Goal: Navigation & Orientation: Find specific page/section

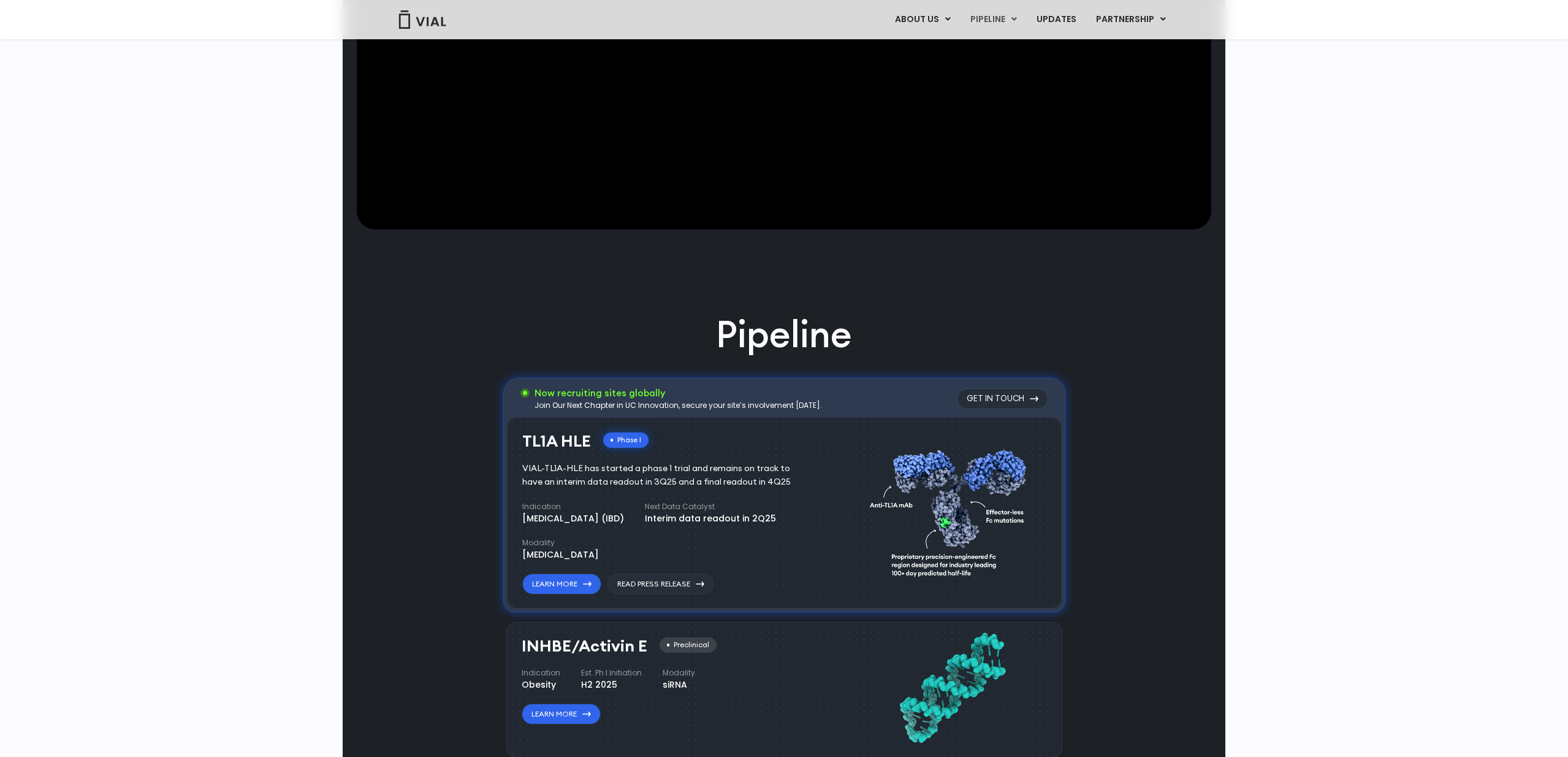
scroll to position [585, 0]
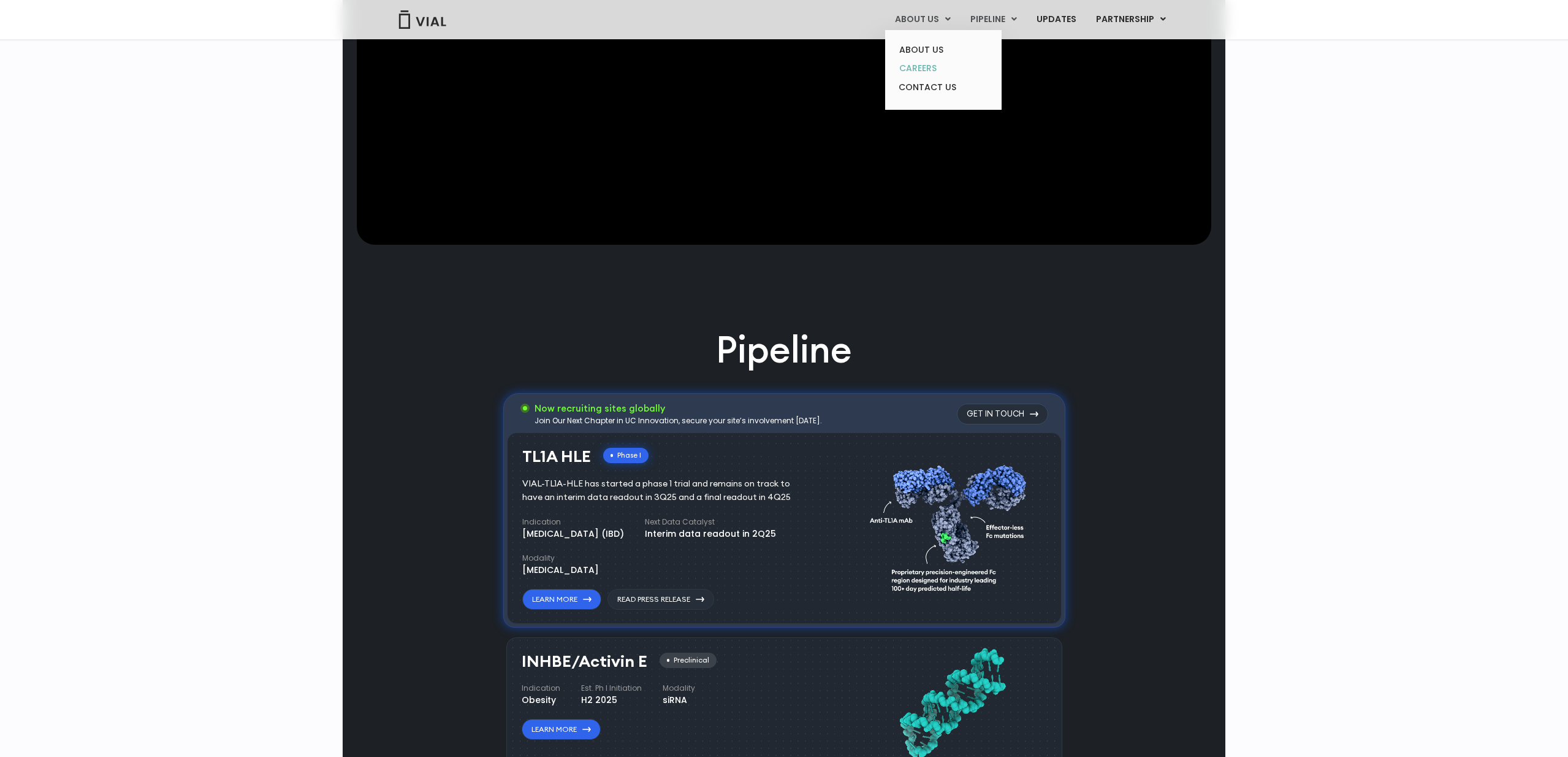
click at [926, 64] on link "CAREERS" at bounding box center [942, 68] width 107 height 19
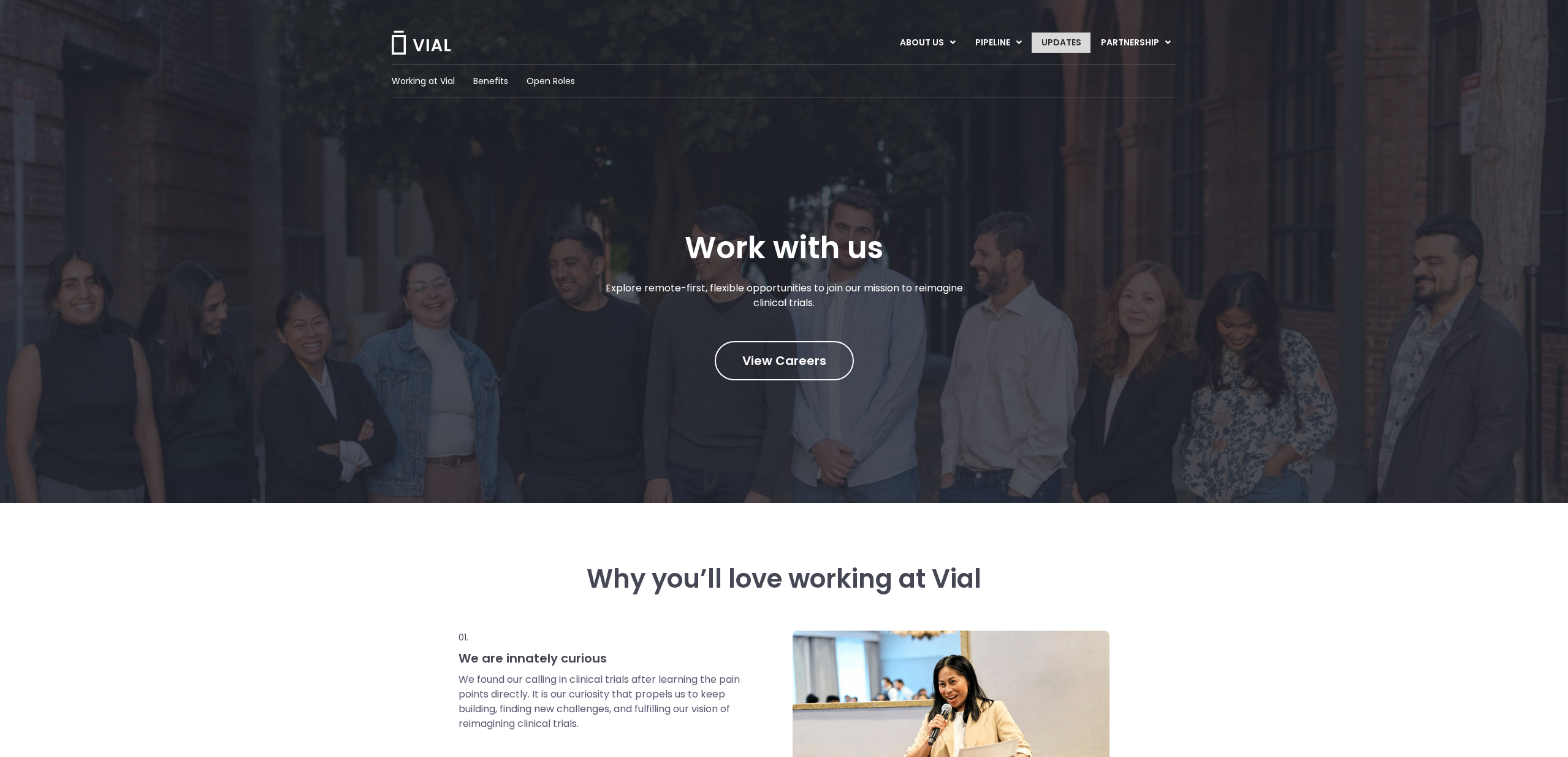
click at [1055, 34] on link "UPDATES" at bounding box center [1061, 43] width 59 height 21
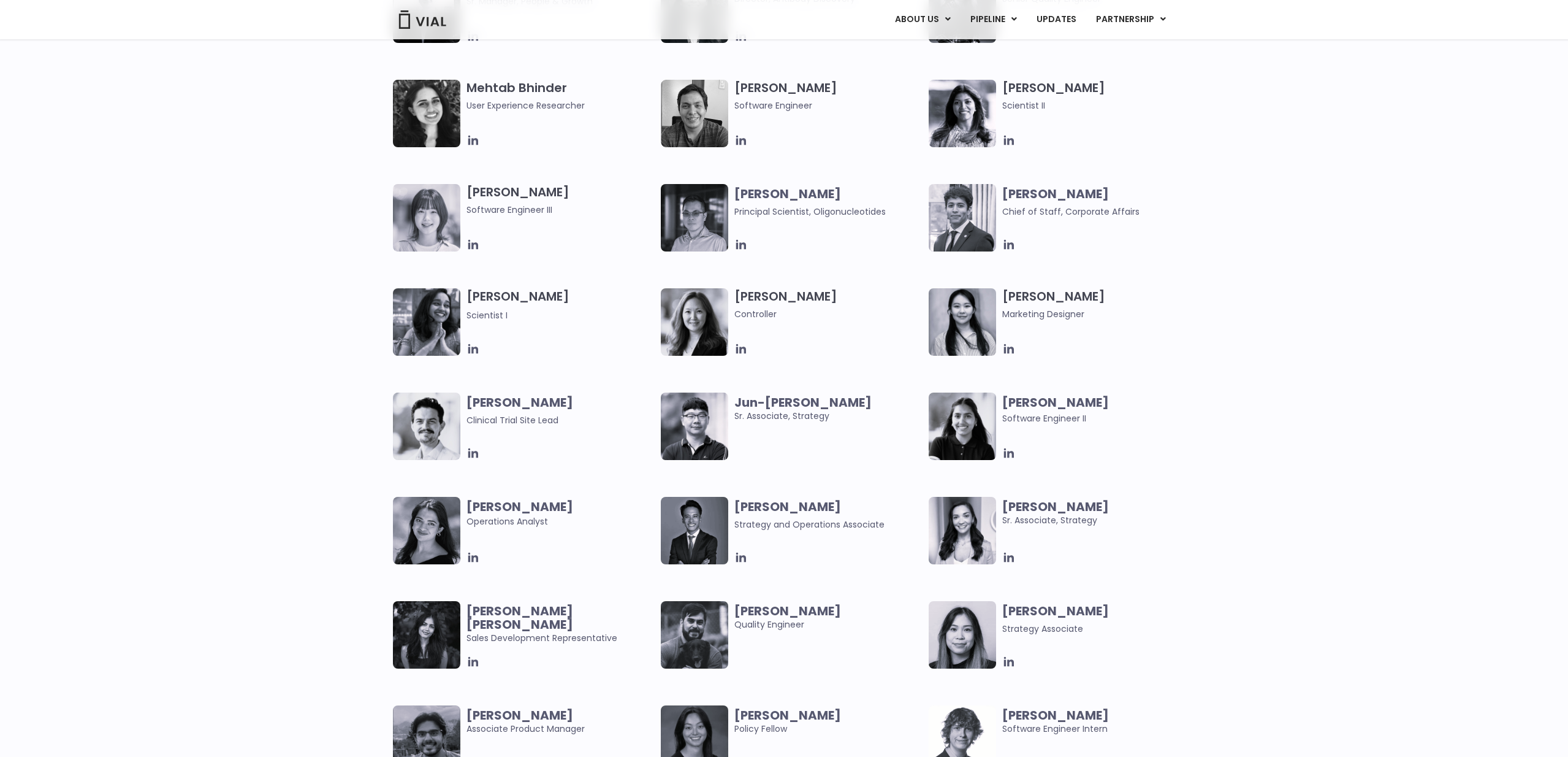
scroll to position [1992, 0]
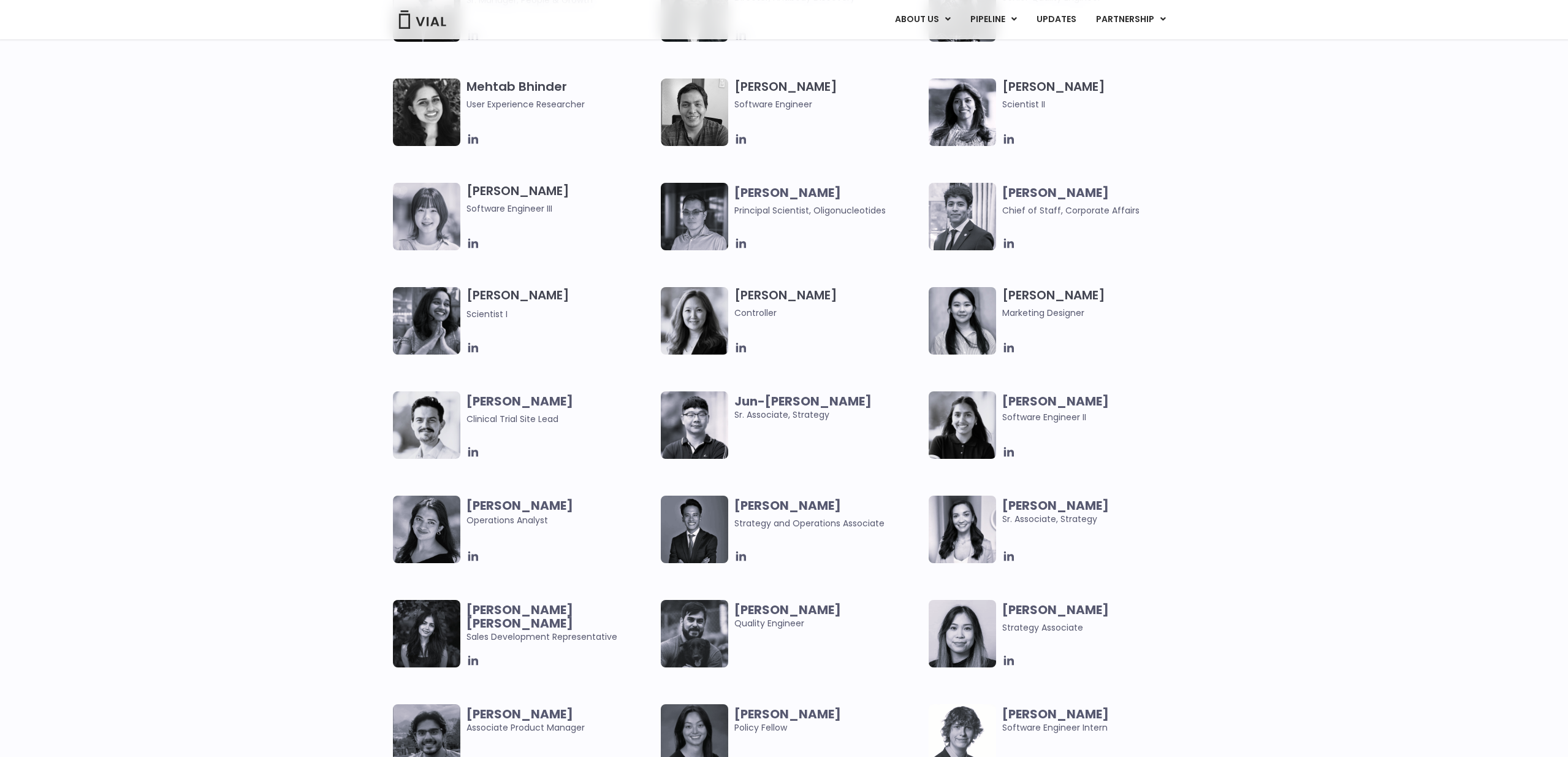
drag, startPoint x: 776, startPoint y: 505, endPoint x: 741, endPoint y: 513, distance: 35.9
click at [766, 508] on b "Urann Chan" at bounding box center [788, 505] width 107 height 17
click at [744, 557] on icon at bounding box center [741, 556] width 10 height 10
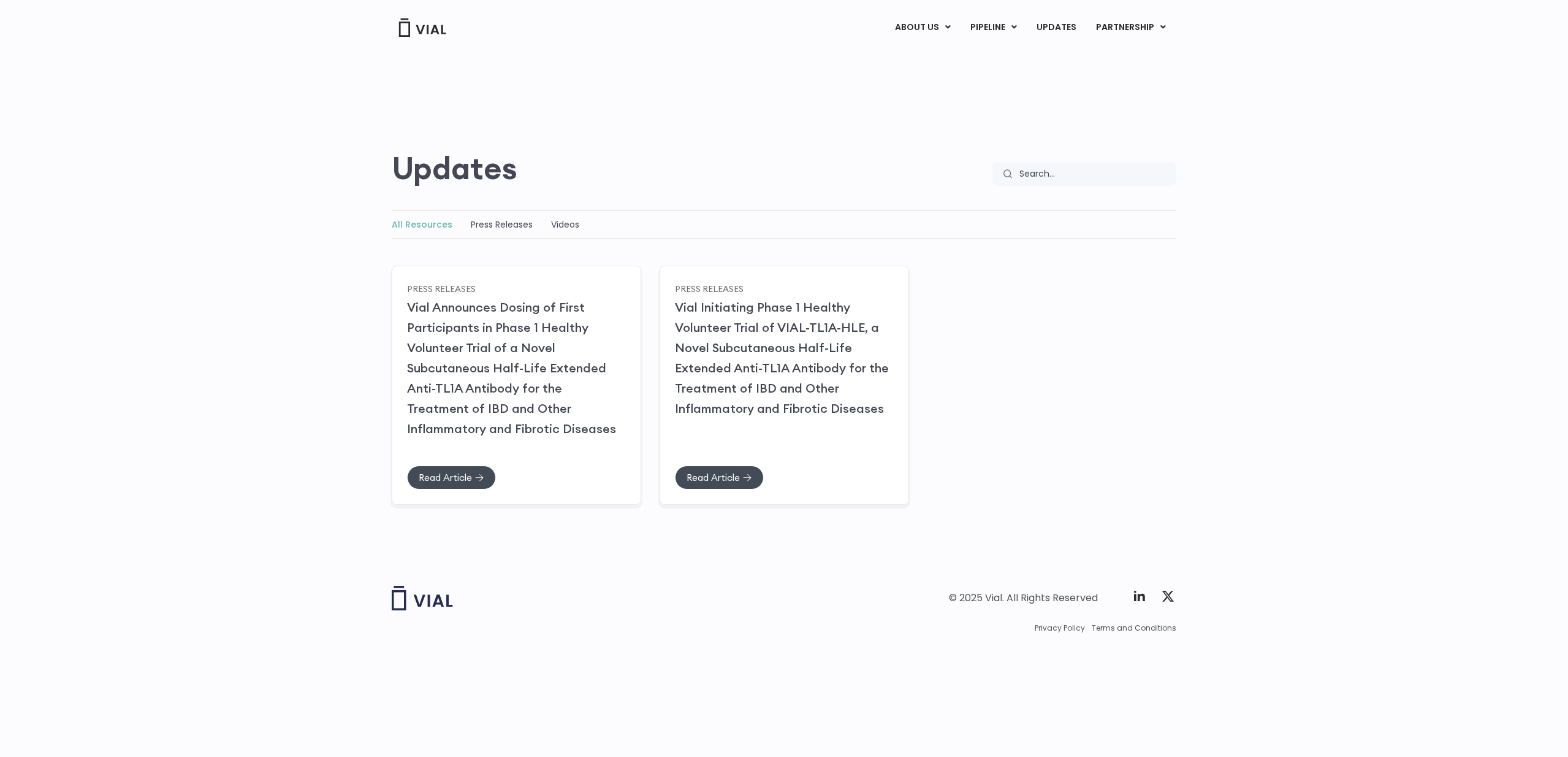
click at [431, 30] on img at bounding box center [422, 28] width 49 height 19
